Goal: Find specific page/section: Find specific page/section

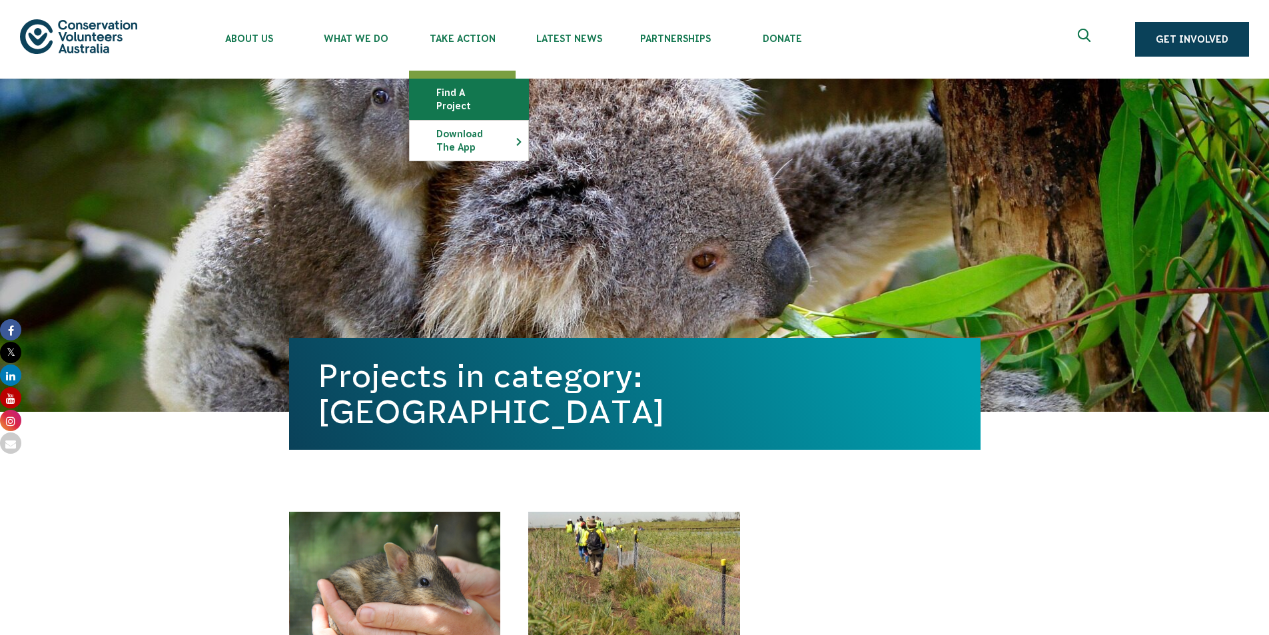
click at [465, 95] on link "Find a project" at bounding box center [469, 99] width 119 height 40
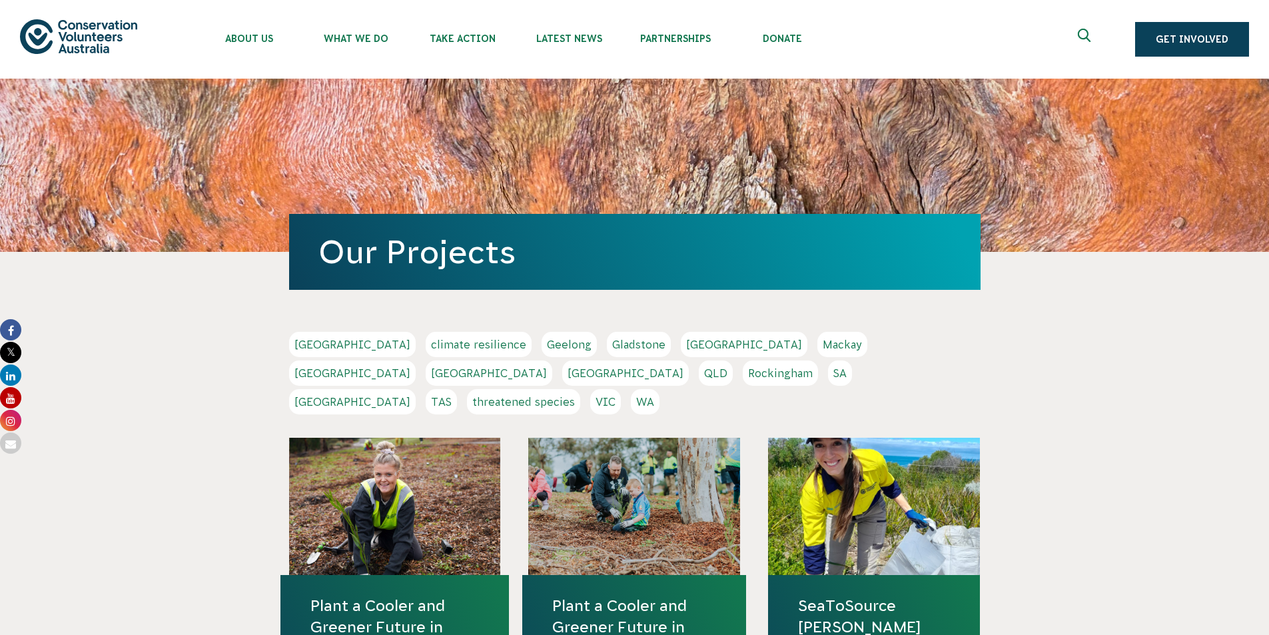
click at [542, 343] on link "Geelong" at bounding box center [569, 344] width 55 height 25
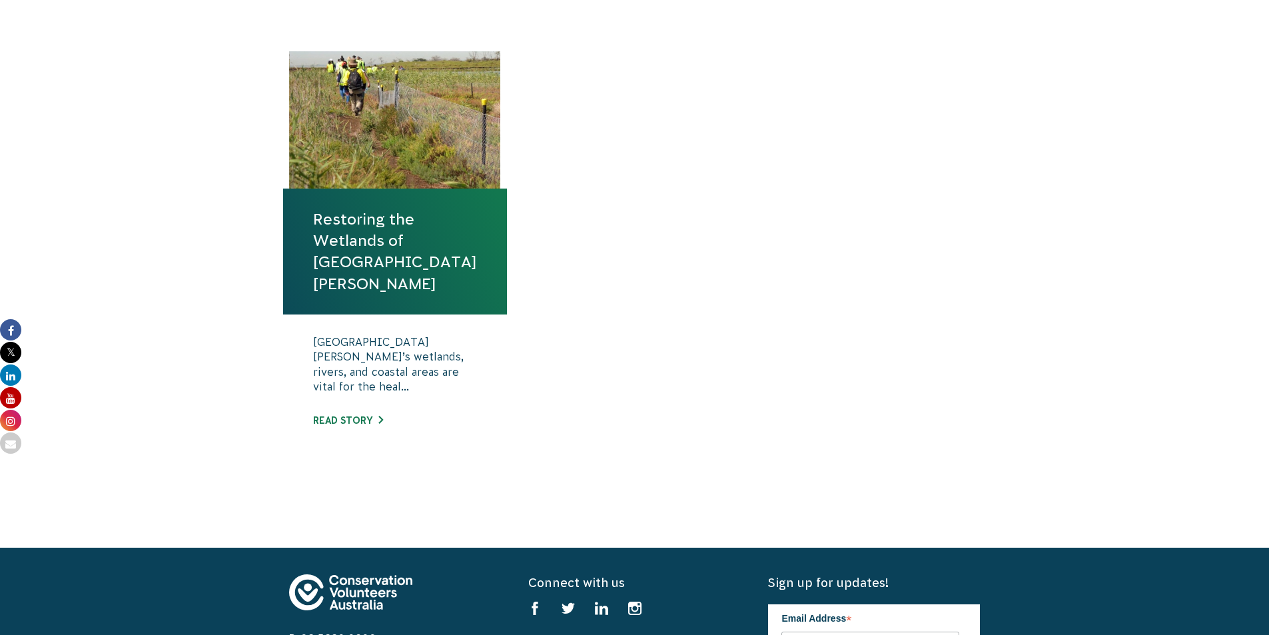
scroll to position [600, 0]
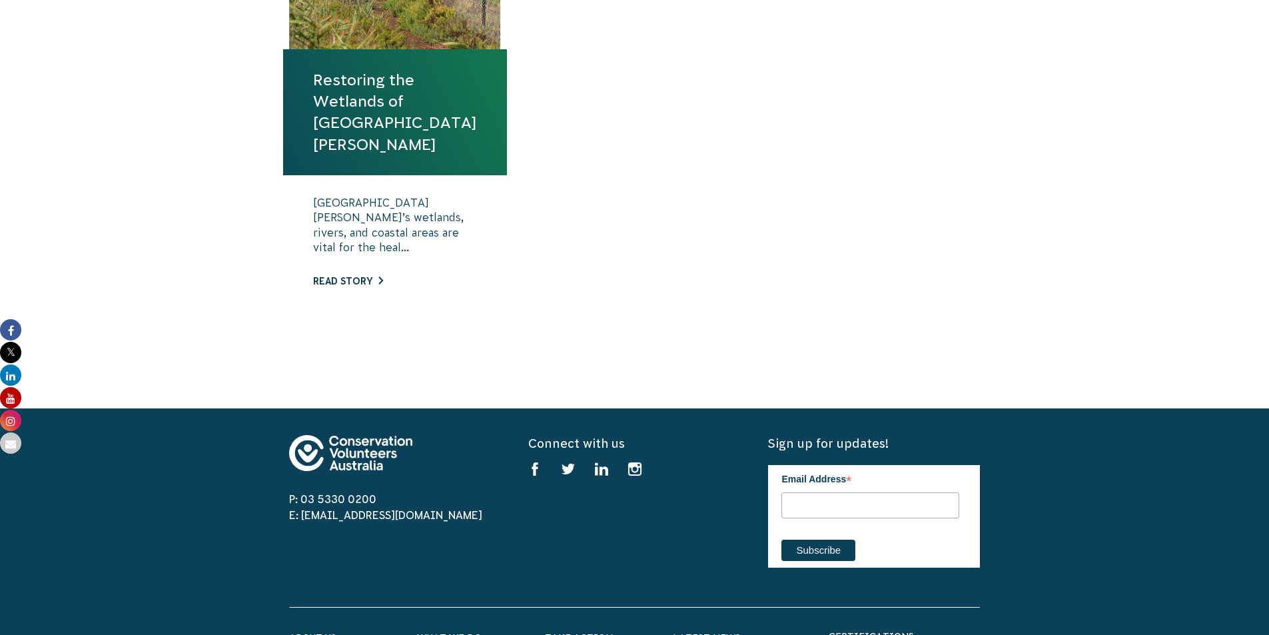
click at [366, 276] on link "Read story" at bounding box center [348, 281] width 70 height 11
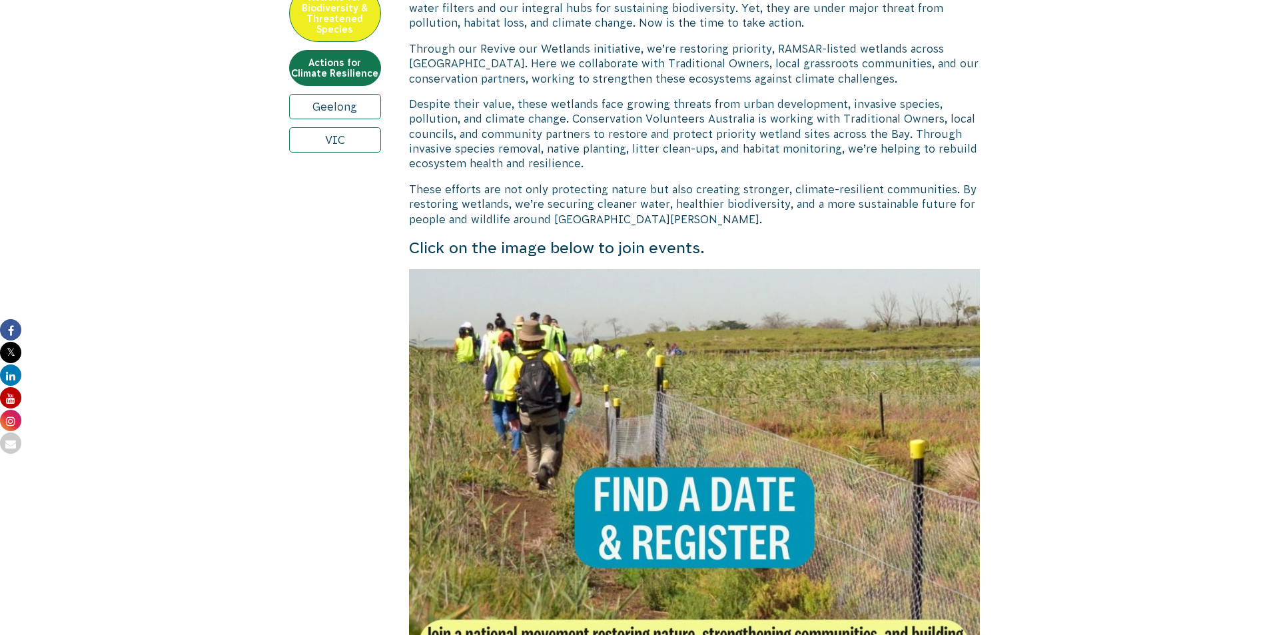
scroll to position [733, 0]
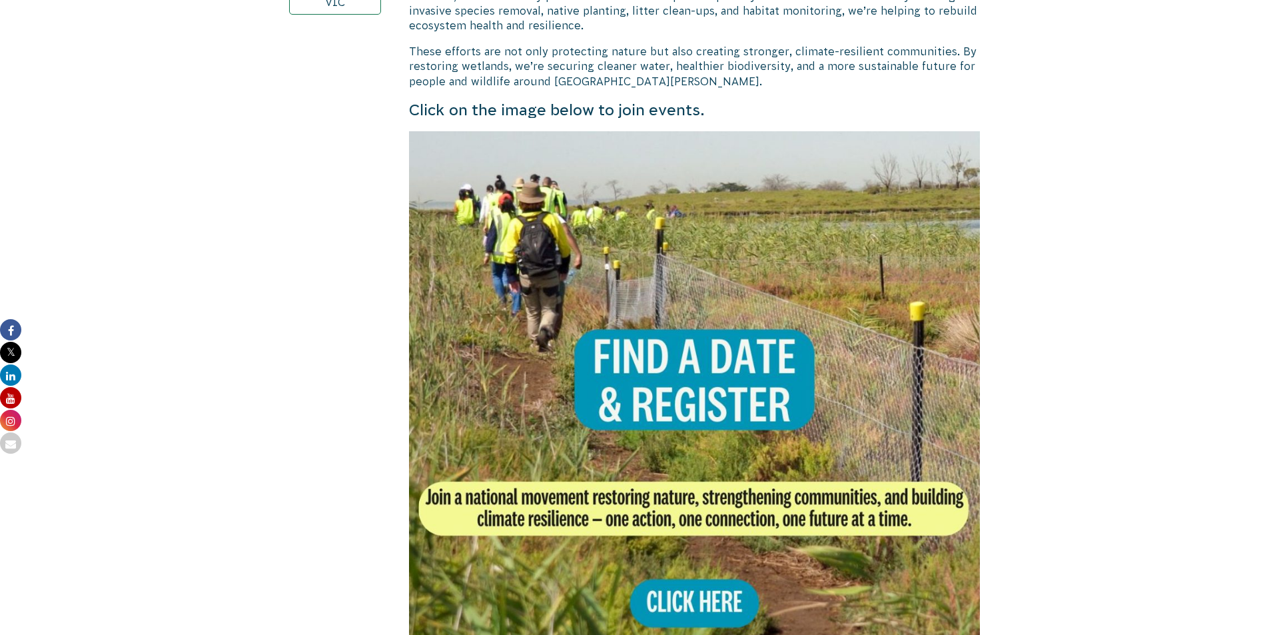
click at [504, 381] on img at bounding box center [695, 417] width 572 height 572
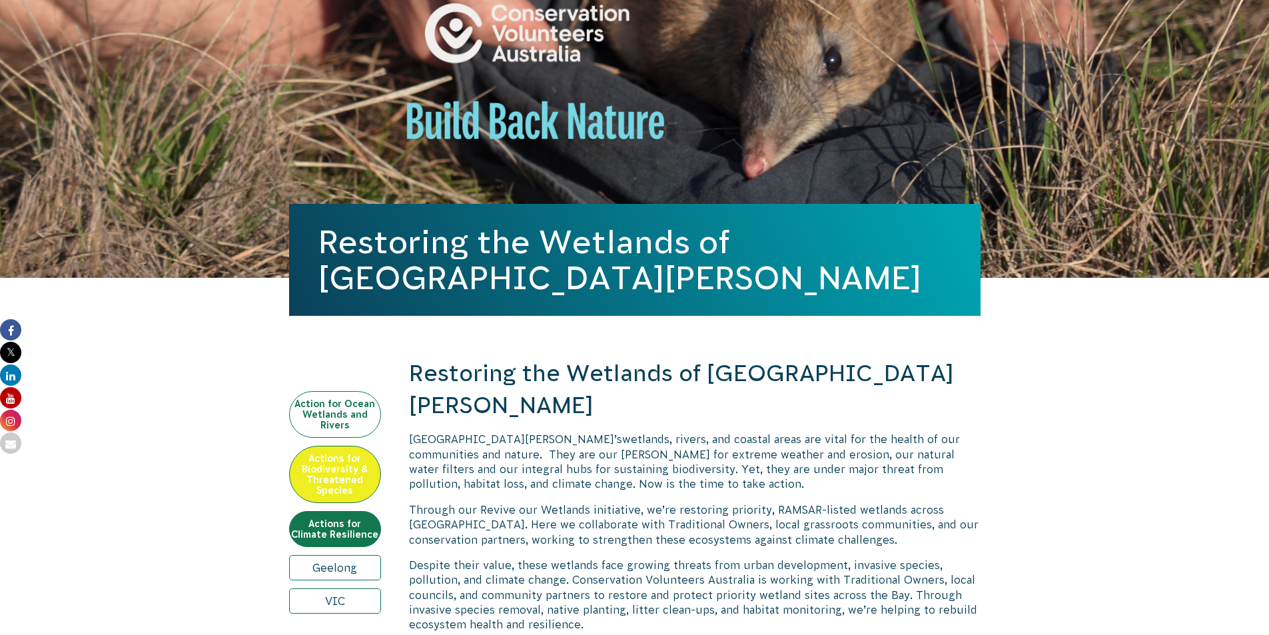
scroll to position [0, 0]
